Goal: Transaction & Acquisition: Purchase product/service

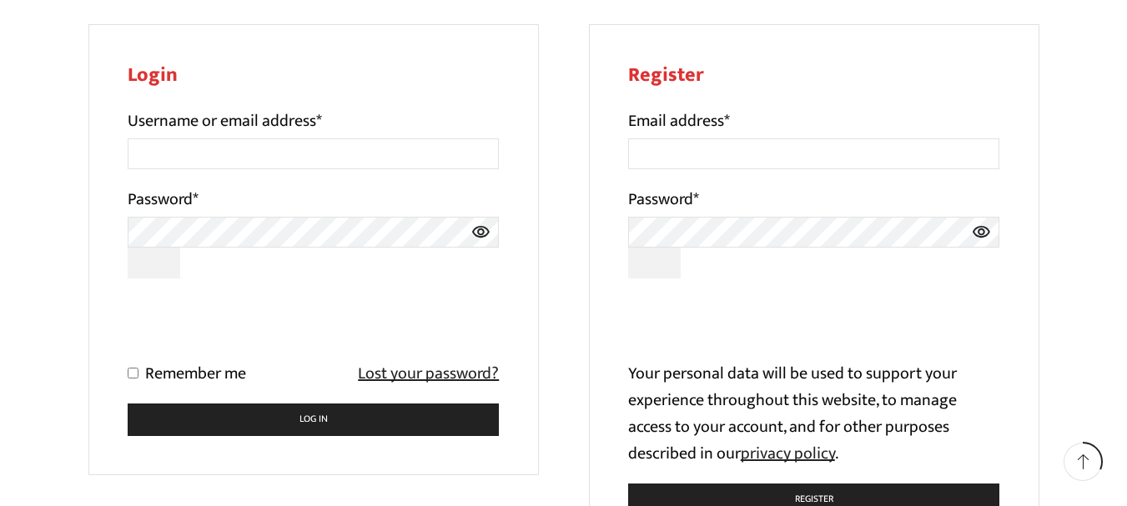
scroll to position [250, 0]
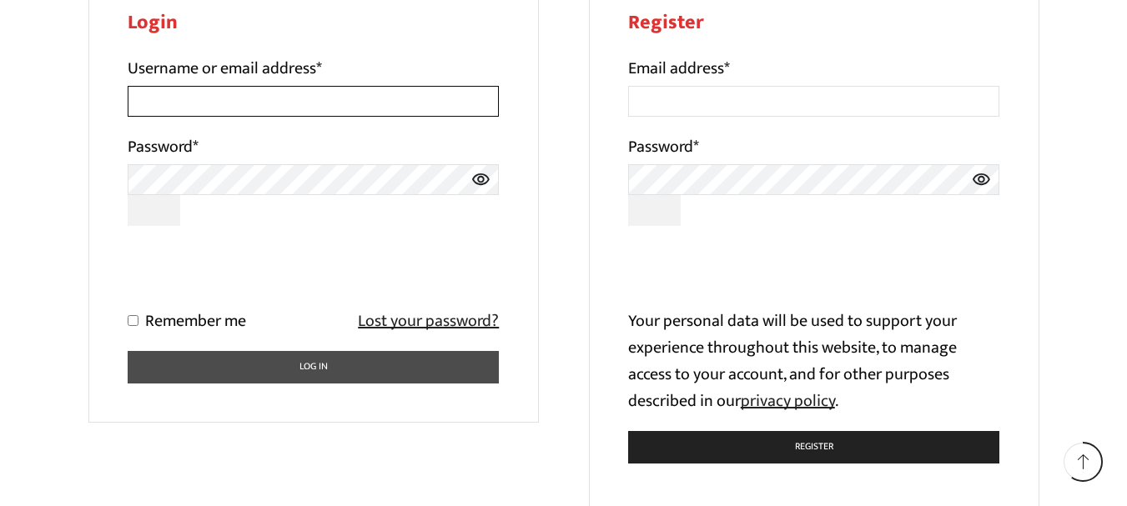
type input "[EMAIL_ADDRESS][DOMAIN_NAME]"
click at [178, 364] on button "Log in" at bounding box center [314, 367] width 372 height 33
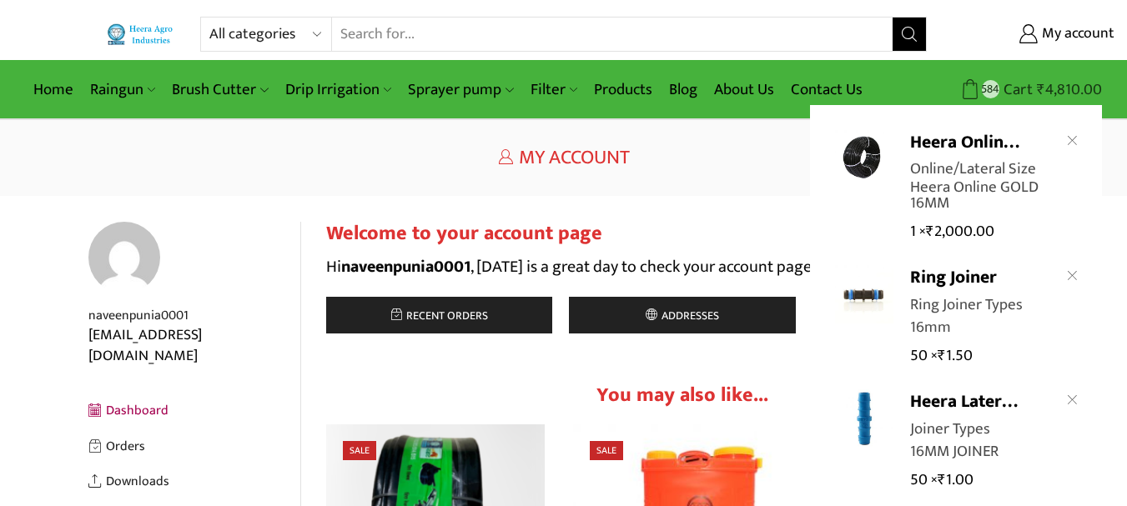
click at [999, 87] on span "584" at bounding box center [991, 89] width 18 height 18
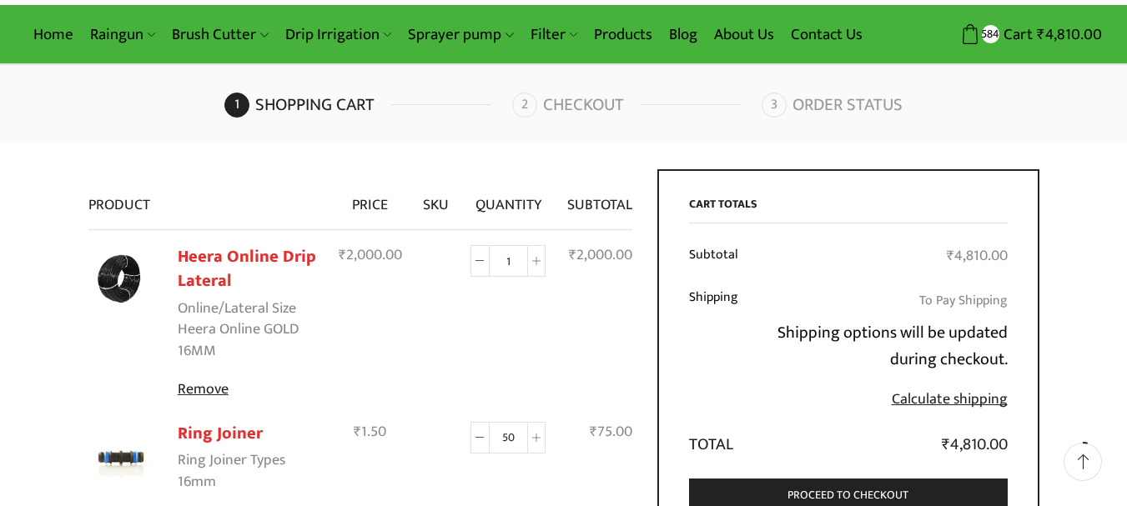
scroll to position [83, 0]
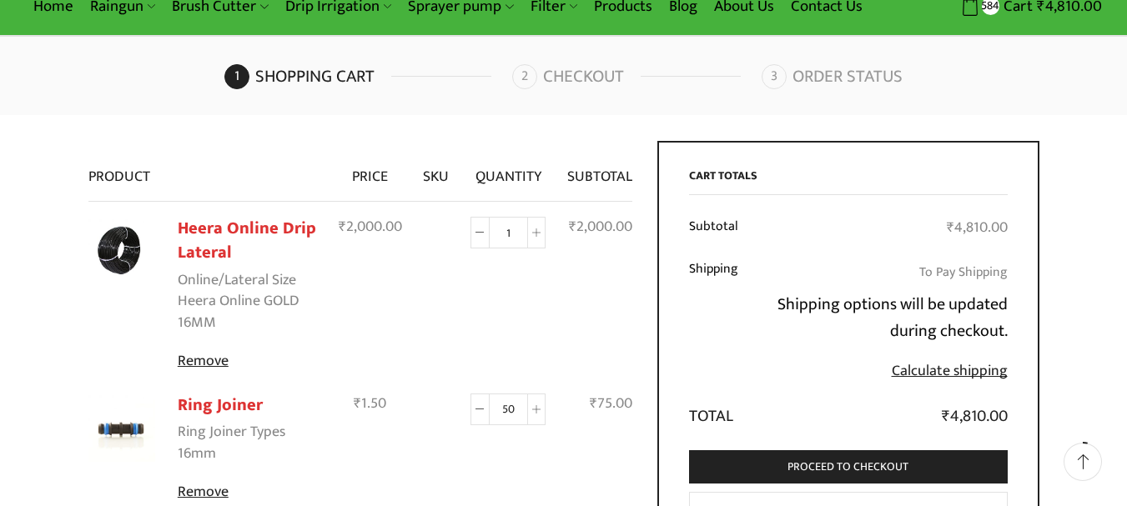
click at [122, 242] on img at bounding box center [121, 252] width 67 height 67
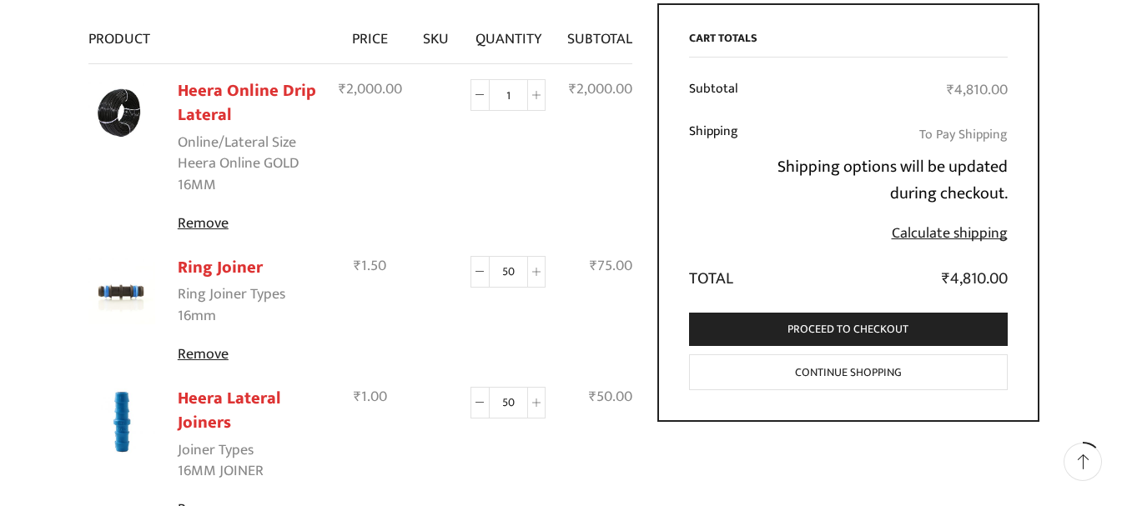
scroll to position [334, 0]
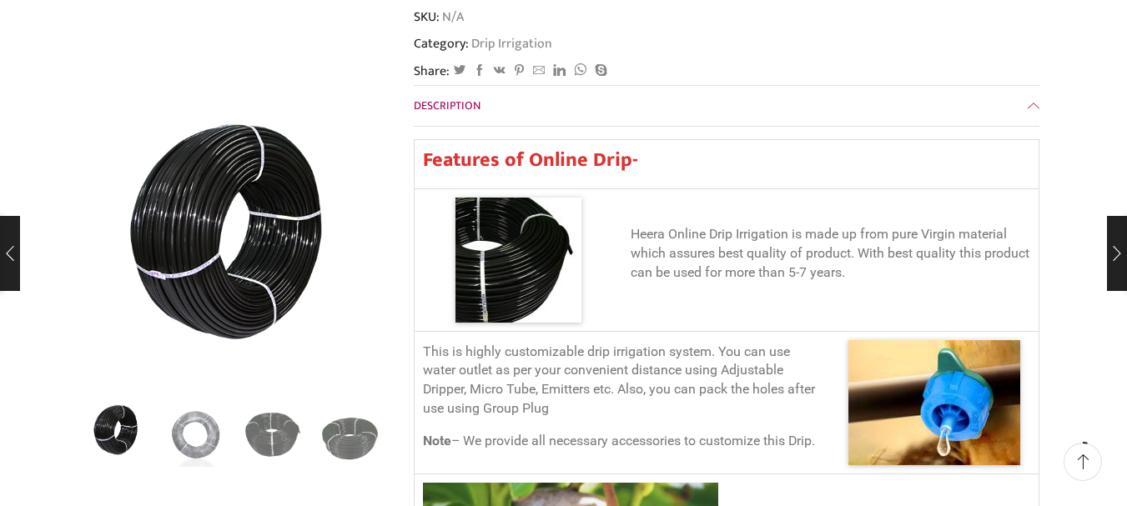
scroll to position [667, 0]
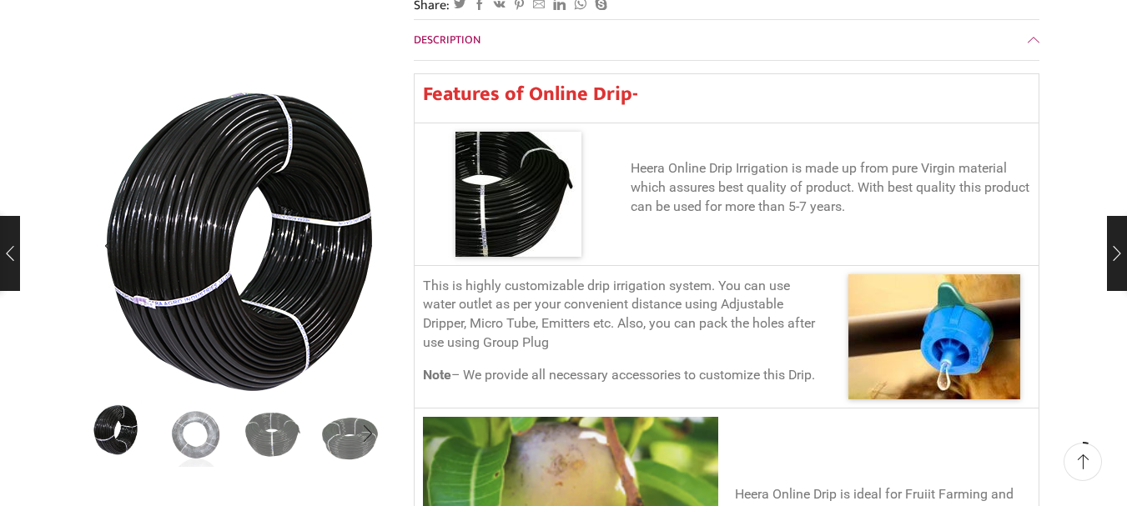
click at [189, 207] on img "1 / 5" at bounding box center [256, 256] width 417 height 417
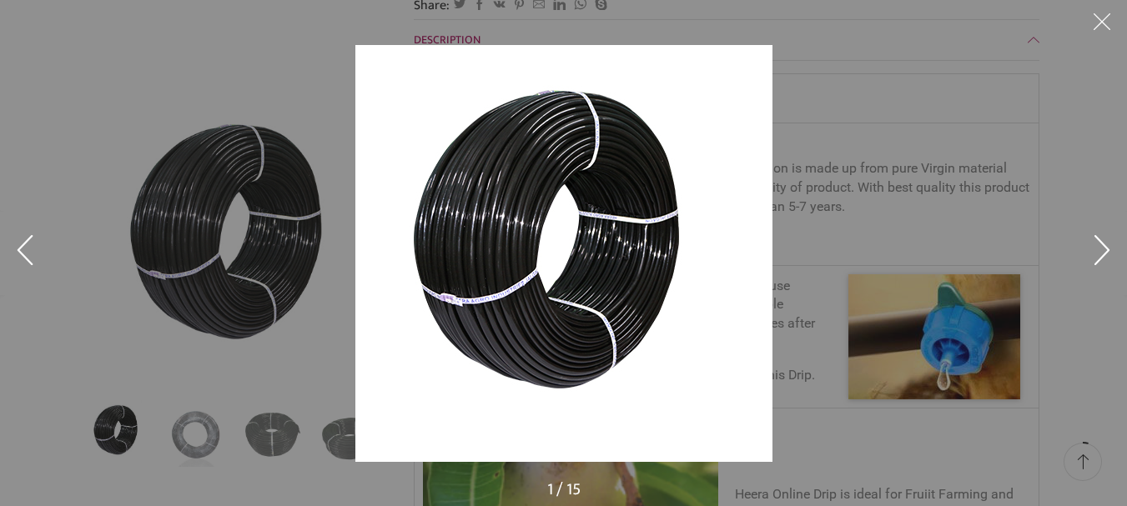
click at [188, 208] on div at bounding box center [563, 253] width 1127 height 506
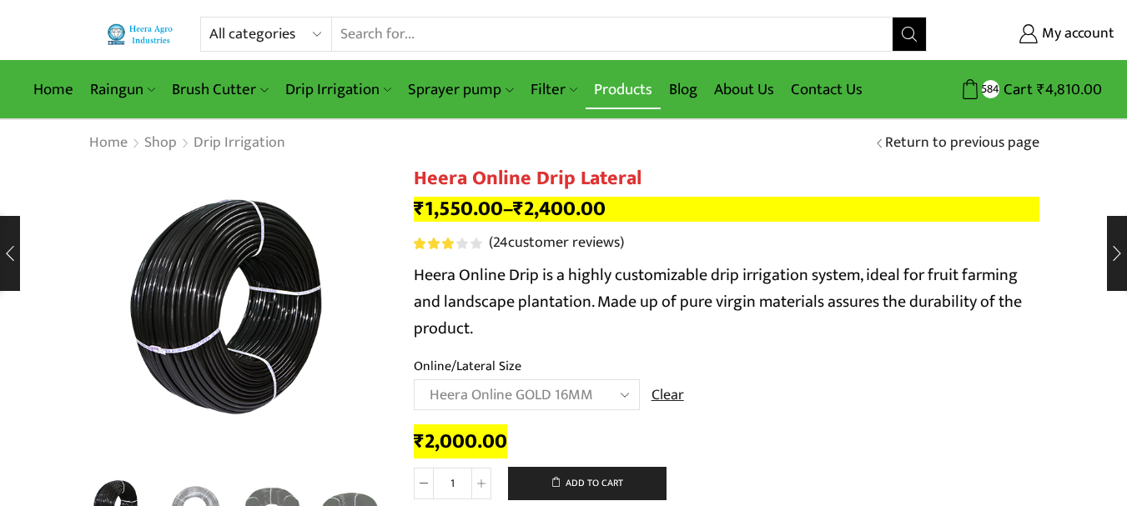
click at [624, 92] on link "Products" at bounding box center [622, 89] width 75 height 39
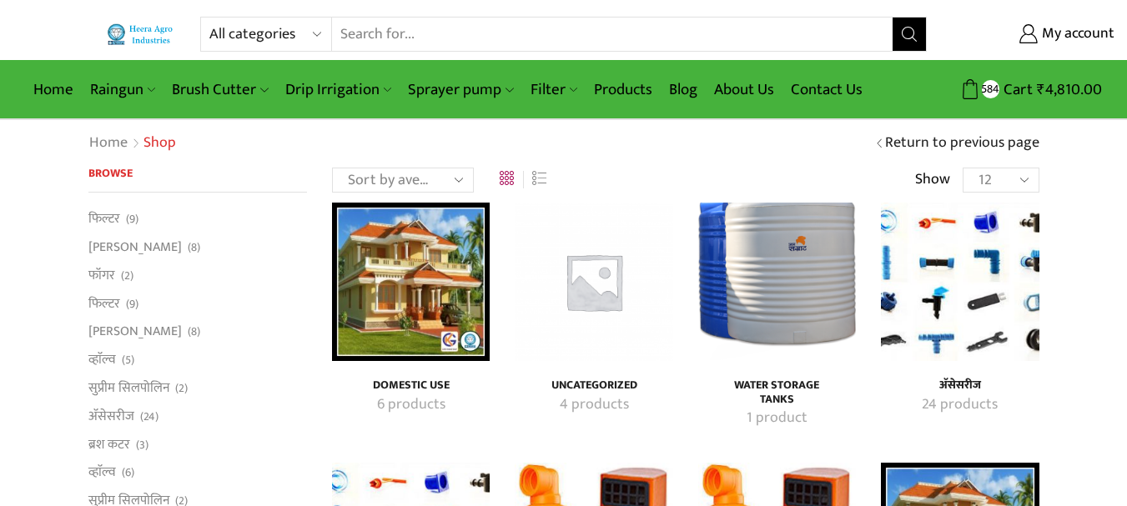
click at [977, 303] on img "Visit product category अ‍ॅसेसरीज" at bounding box center [960, 282] width 158 height 158
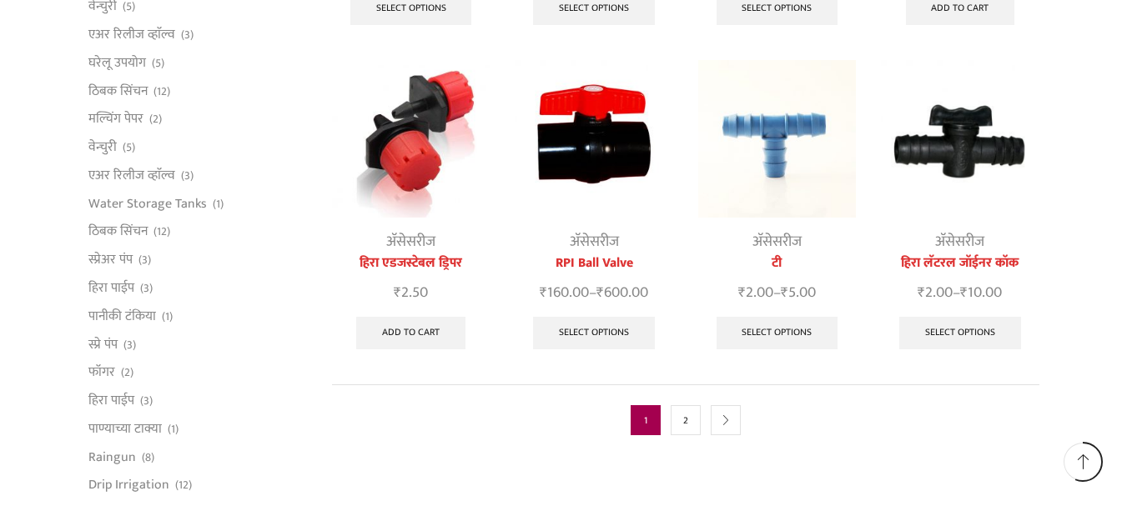
scroll to position [917, 0]
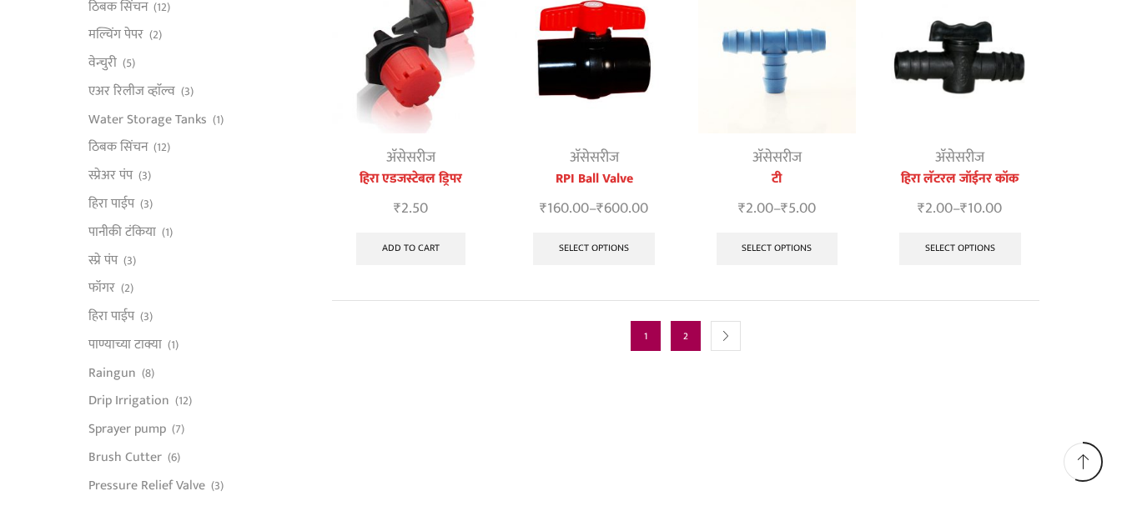
click at [687, 321] on link "2" at bounding box center [686, 336] width 30 height 30
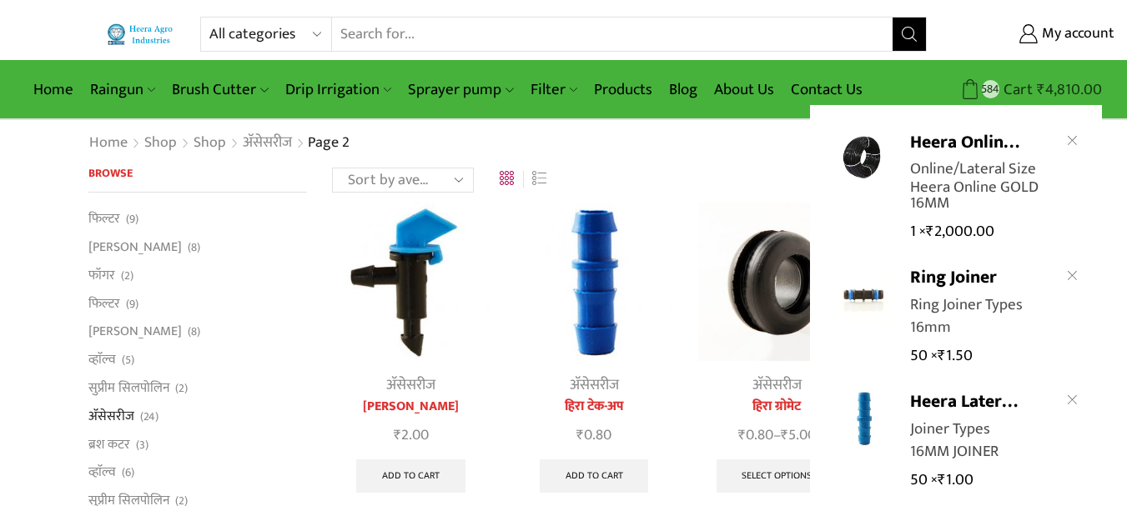
click at [991, 80] on span "584" at bounding box center [991, 89] width 18 height 18
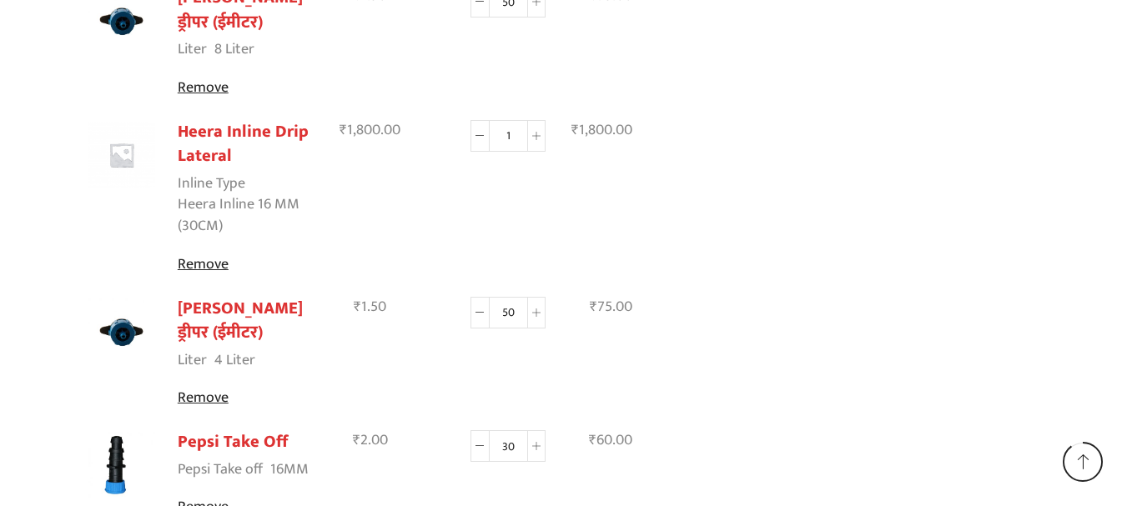
scroll to position [1918, 0]
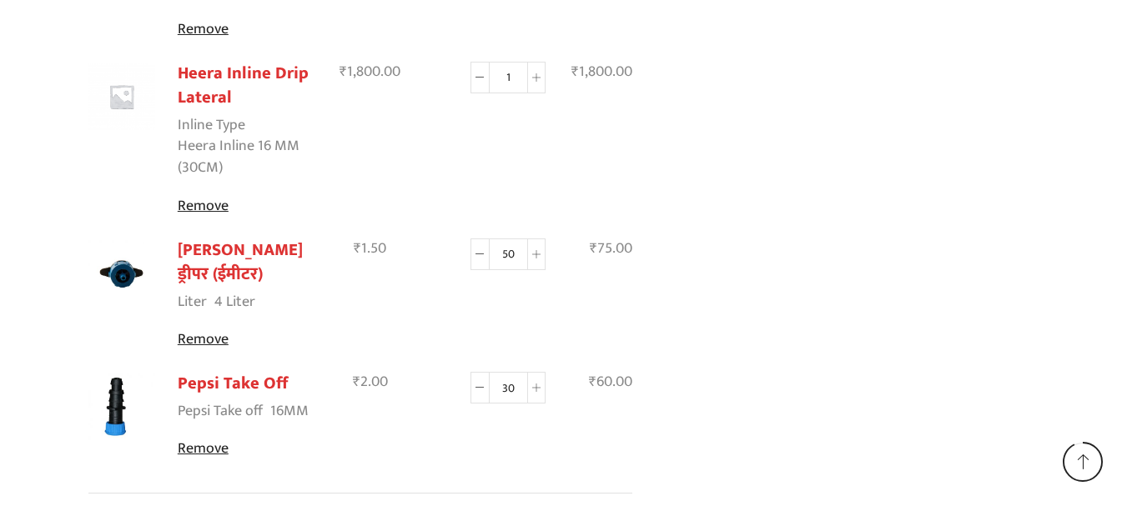
click at [114, 374] on img at bounding box center [121, 407] width 67 height 67
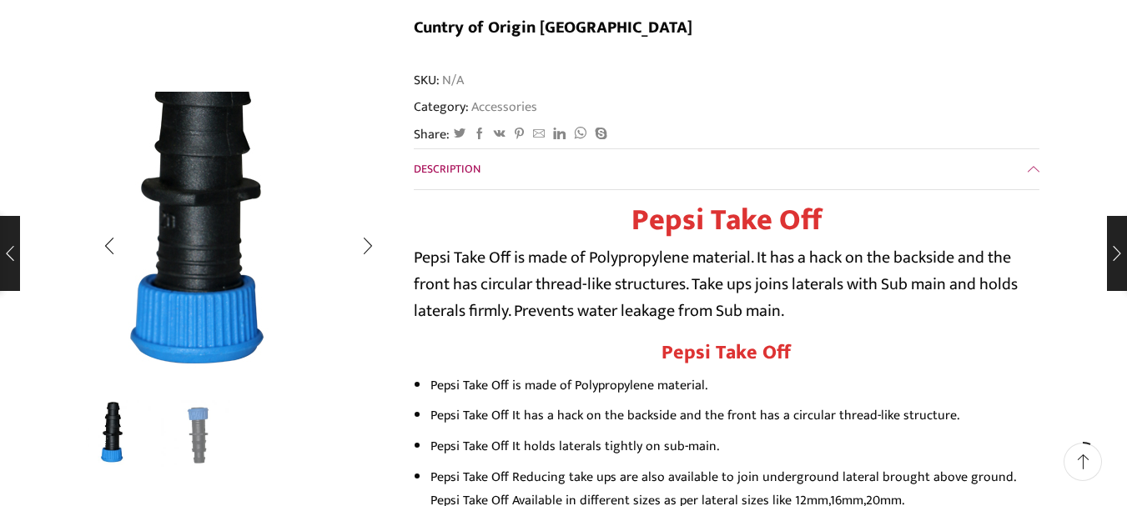
scroll to position [500, 0]
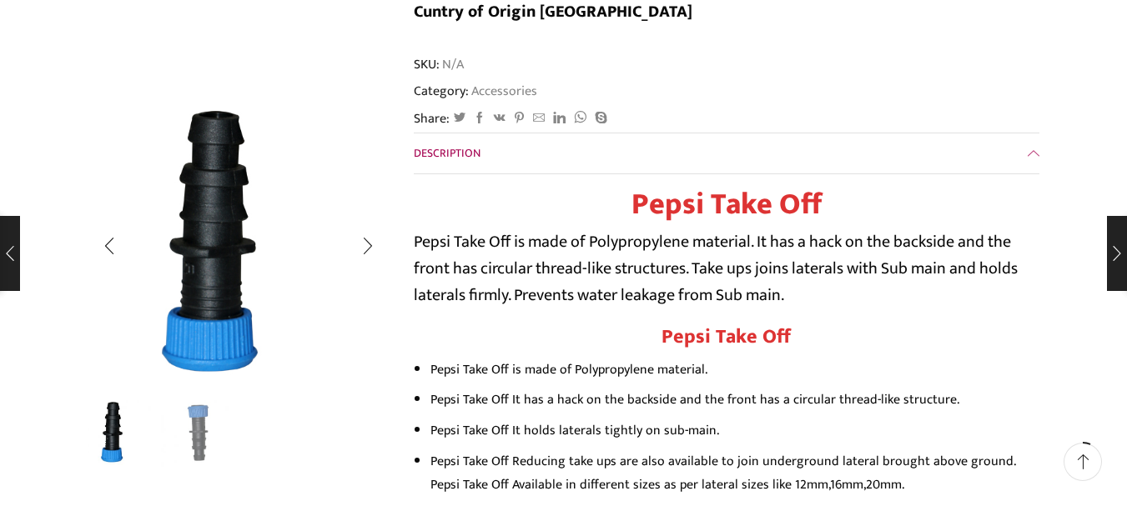
click at [197, 434] on img "2 / 2" at bounding box center [195, 432] width 69 height 69
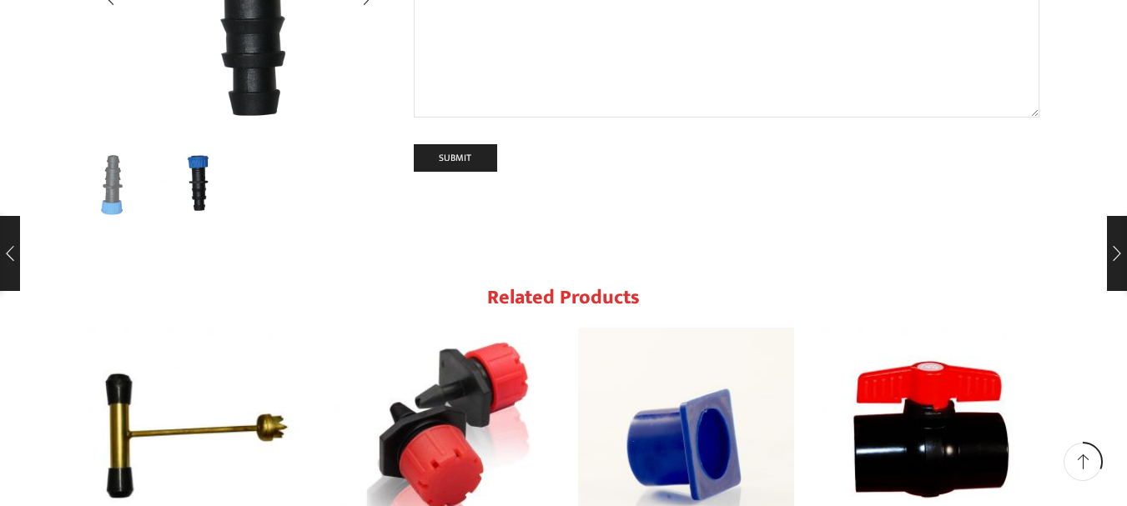
scroll to position [2419, 0]
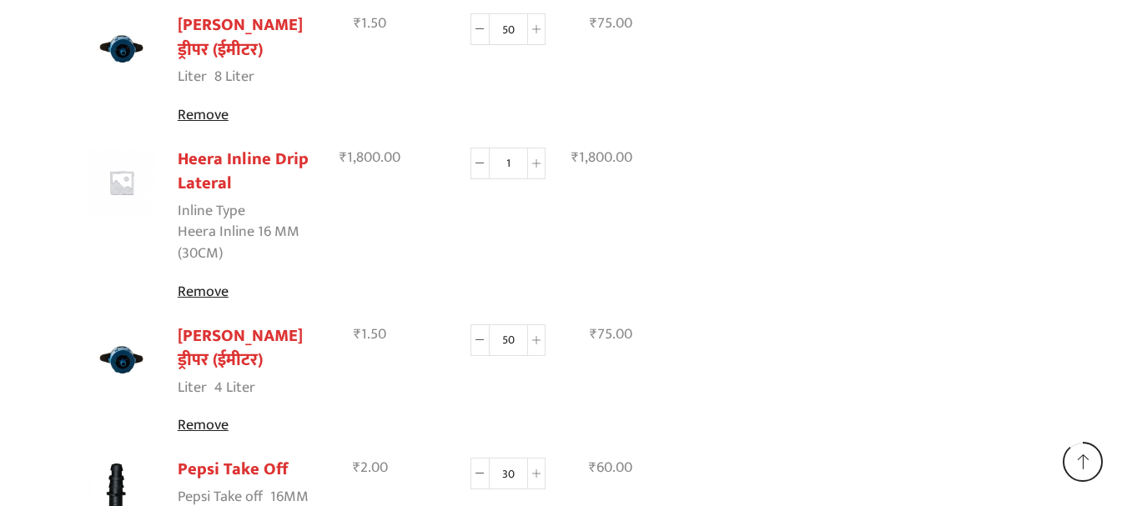
scroll to position [1832, 0]
click at [211, 146] on link "Heera Inline Drip Lateral" at bounding box center [243, 172] width 131 height 53
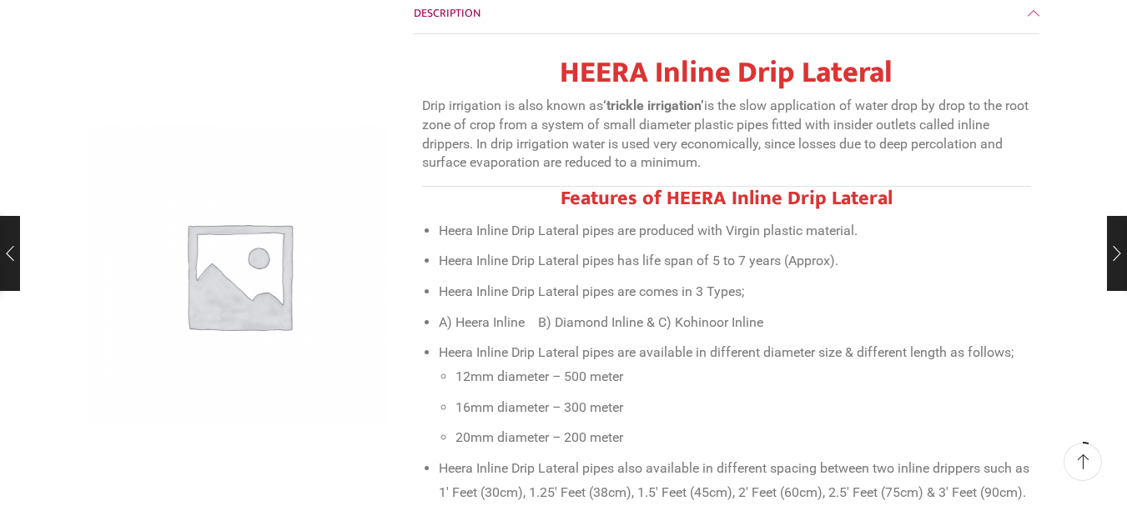
scroll to position [751, 0]
